Goal: Find specific page/section: Find specific page/section

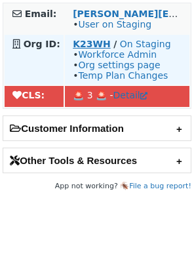
click at [88, 41] on strong "K23WH" at bounding box center [92, 44] width 38 height 11
click at [84, 45] on strong "K23WH" at bounding box center [92, 44] width 38 height 11
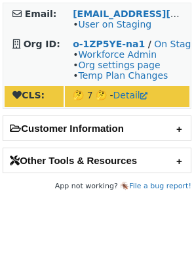
click at [27, 235] on body "Email: kirbyj@careoregon.org • User on Staging Org ID: o-1ZP5YE-na1 / On Stagin…" at bounding box center [97, 135] width 189 height 264
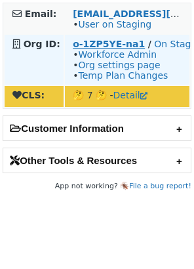
click at [78, 44] on strong "o-1ZP5YE-na1" at bounding box center [109, 44] width 72 height 11
